Goal: Information Seeking & Learning: Learn about a topic

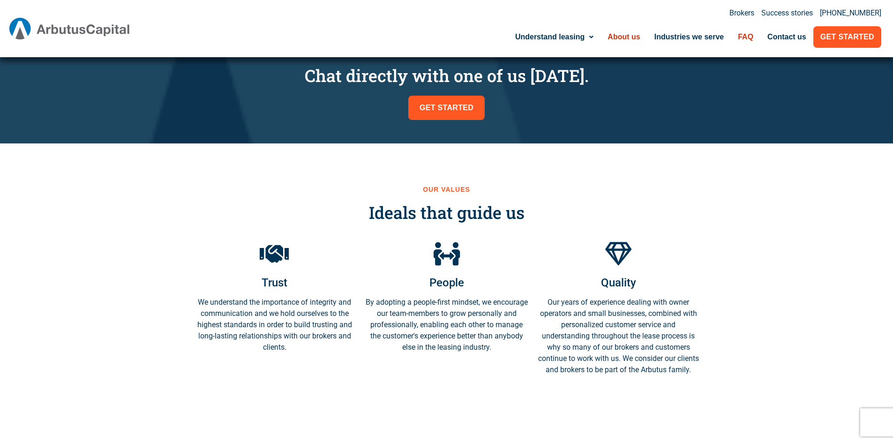
scroll to position [937, 0]
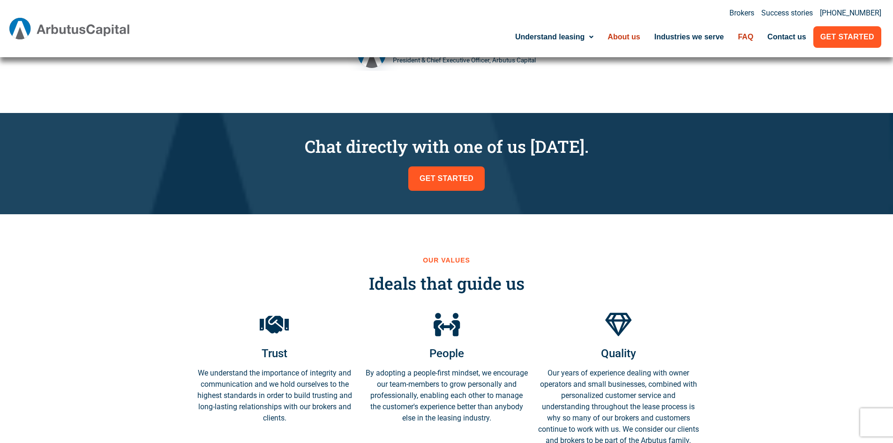
click at [748, 40] on link "FAQ" at bounding box center [746, 37] width 30 height 22
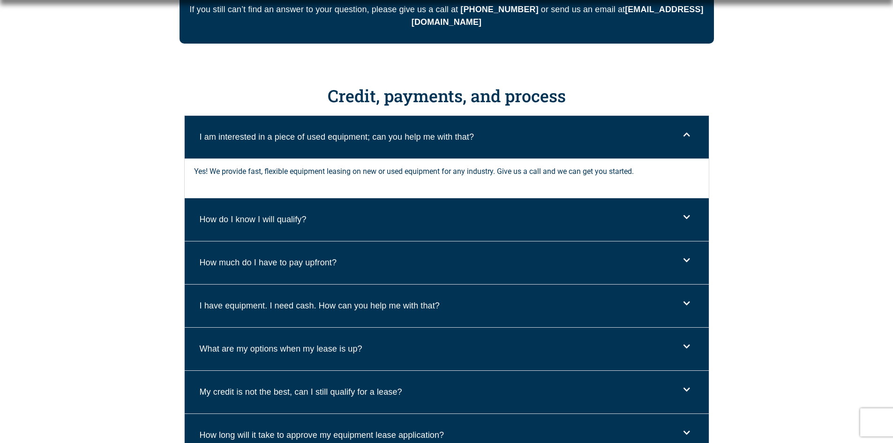
scroll to position [469, 0]
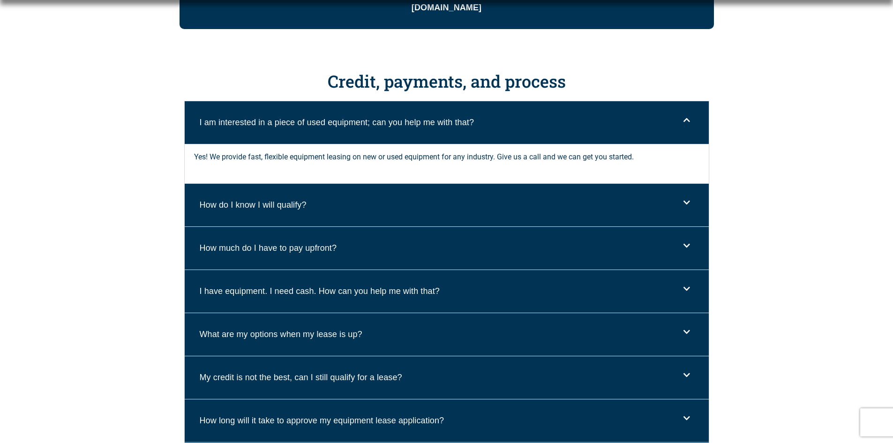
click at [350, 257] on div "How much do I have to pay upfront?" at bounding box center [447, 248] width 524 height 43
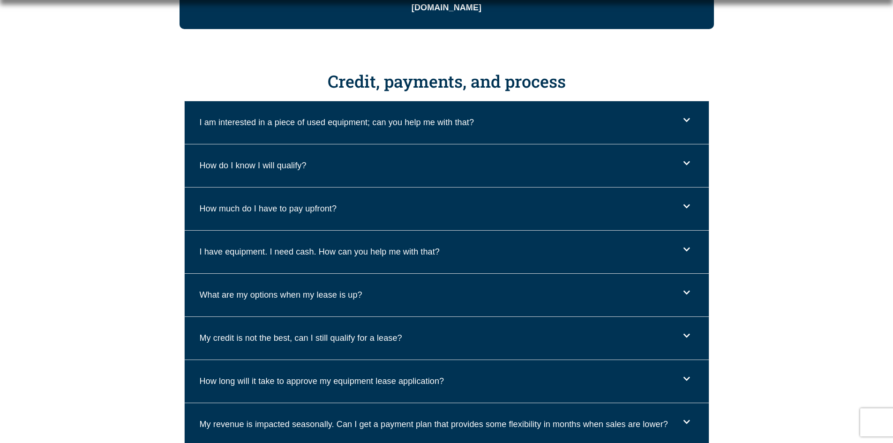
click at [327, 254] on link "I have equipment. I need cash. How can you help me with that?" at bounding box center [320, 251] width 240 height 9
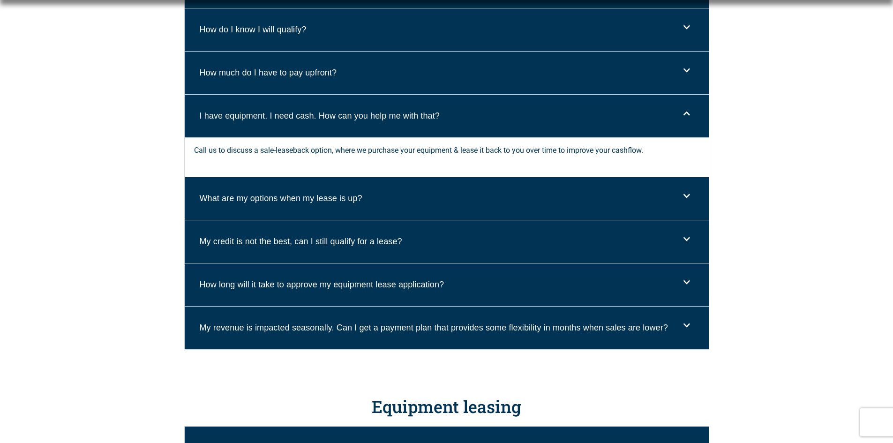
scroll to position [609, 0]
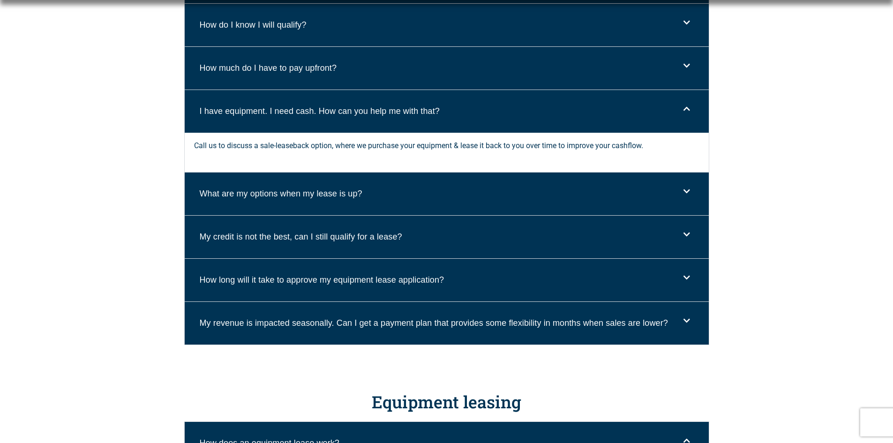
click at [300, 192] on link "What are my options when my lease is up?" at bounding box center [281, 193] width 163 height 9
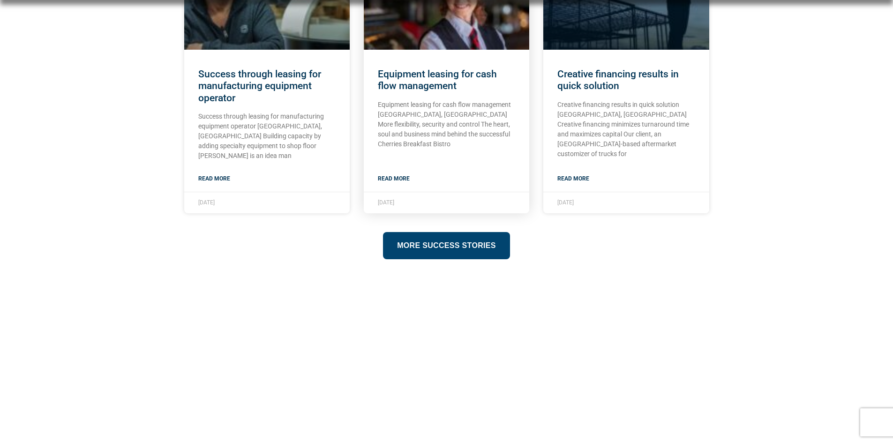
scroll to position [1781, 0]
